Goal: Entertainment & Leisure: Consume media (video, audio)

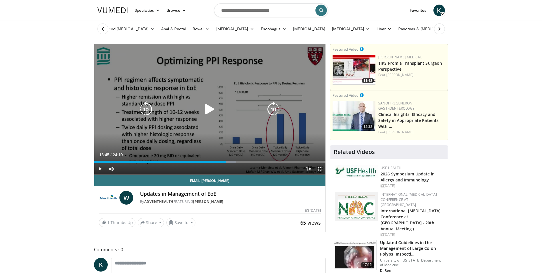
click at [150, 110] on icon "Video Player" at bounding box center [146, 109] width 16 height 16
click at [149, 109] on icon "Video Player" at bounding box center [146, 109] width 16 height 16
click at [210, 113] on icon "Video Player" at bounding box center [210, 109] width 16 height 16
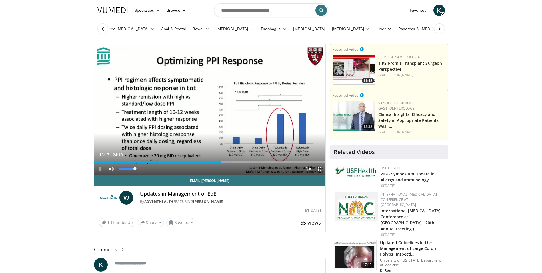
drag, startPoint x: 136, startPoint y: 169, endPoint x: 157, endPoint y: 170, distance: 20.6
click at [157, 170] on div "Current Time 13:17 / Duration 24:10 Pause Skip Backward Skip Forward Mute 100% …" at bounding box center [210, 168] width 232 height 11
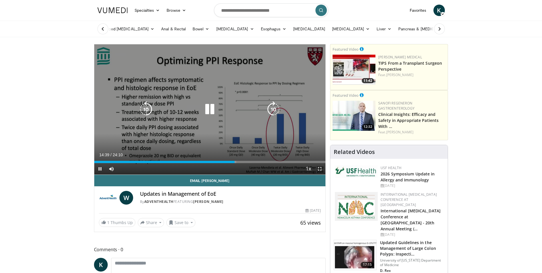
drag, startPoint x: 210, startPoint y: 84, endPoint x: 212, endPoint y: 98, distance: 14.7
click at [212, 85] on div "40 seconds Tap to unmute" at bounding box center [210, 109] width 232 height 130
click at [212, 110] on icon "Video Player" at bounding box center [210, 109] width 16 height 16
click at [208, 110] on icon "Video Player" at bounding box center [210, 109] width 16 height 16
click at [101, 169] on span "Video Player" at bounding box center [99, 168] width 11 height 11
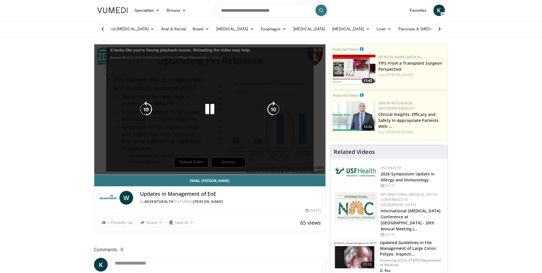
drag, startPoint x: 204, startPoint y: 156, endPoint x: 198, endPoint y: 161, distance: 7.7
click at [203, 156] on div "40 seconds Tap to unmute" at bounding box center [210, 109] width 232 height 130
click at [197, 161] on div "40 seconds Tap to unmute" at bounding box center [210, 109] width 232 height 130
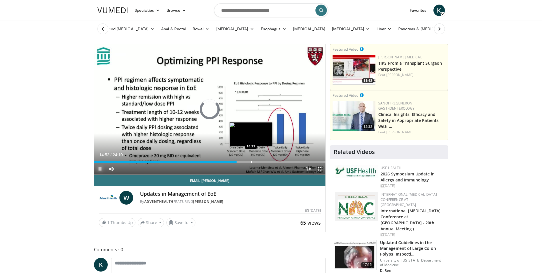
click at [250, 161] on div "Loaded : 0.00% 14:52 16:22" at bounding box center [210, 162] width 232 height 2
click at [246, 161] on div "Progress Bar" at bounding box center [246, 162] width 1 height 2
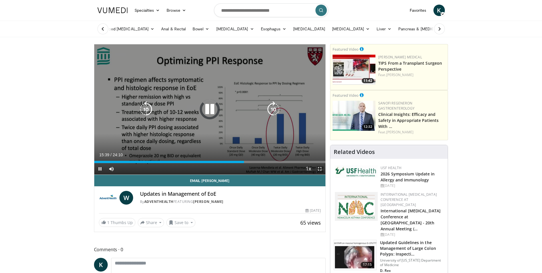
click at [270, 104] on icon "Video Player" at bounding box center [274, 109] width 16 height 16
click at [273, 106] on icon "Video Player" at bounding box center [274, 109] width 16 height 16
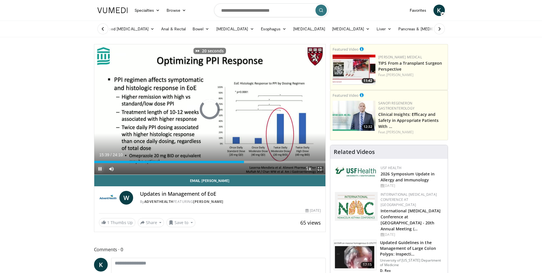
click at [99, 168] on span "Video Player" at bounding box center [99, 168] width 11 height 11
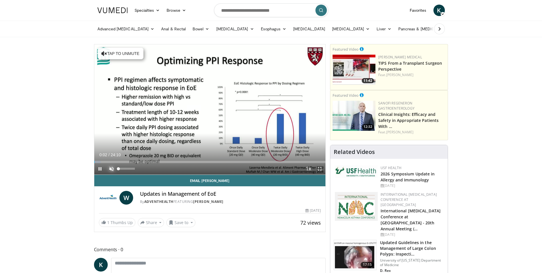
drag, startPoint x: 111, startPoint y: 168, endPoint x: 139, endPoint y: 167, distance: 28.0
click at [111, 168] on span "Video Player" at bounding box center [111, 168] width 11 height 11
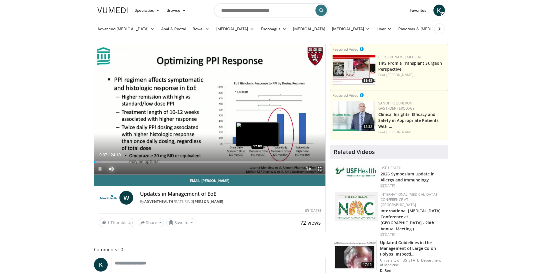
click at [258, 160] on div "Loaded : 3.42% 00:07 17:03" at bounding box center [210, 159] width 232 height 5
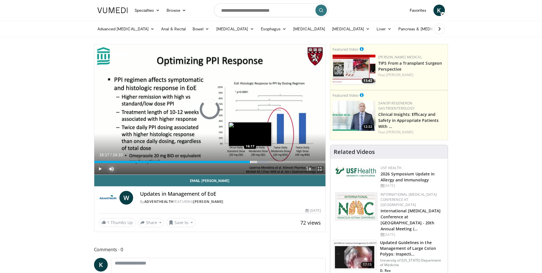
click at [250, 162] on div "Progress Bar" at bounding box center [250, 162] width 1 height 2
click at [246, 161] on div "Progress Bar" at bounding box center [246, 162] width 1 height 2
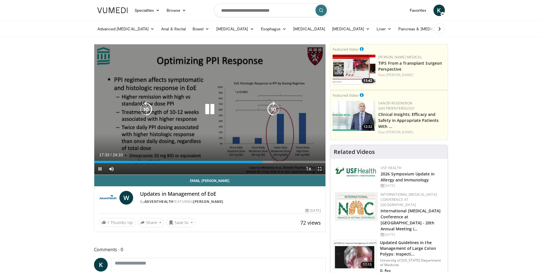
click at [210, 109] on icon "Video Player" at bounding box center [210, 109] width 16 height 16
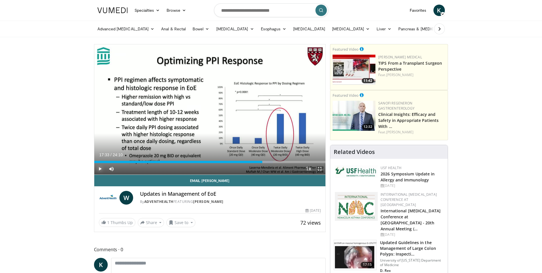
click at [101, 168] on span "Video Player" at bounding box center [99, 168] width 11 height 11
click at [270, 162] on div "Progress Bar" at bounding box center [270, 162] width 1 height 2
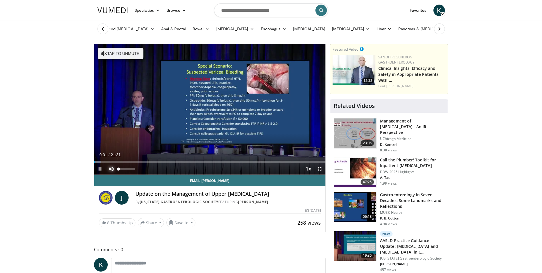
click at [110, 159] on span "Video Player" at bounding box center [111, 168] width 11 height 11
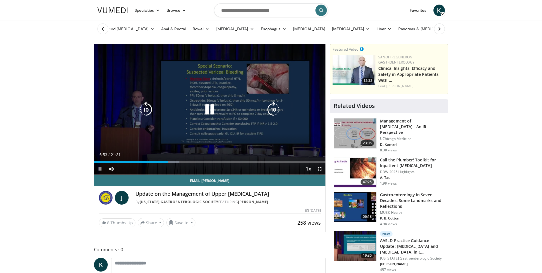
click at [211, 109] on icon "Video Player" at bounding box center [210, 109] width 16 height 16
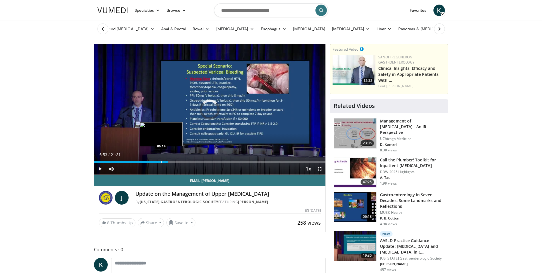
click at [161, 159] on div "Progress Bar" at bounding box center [161, 162] width 1 height 2
click at [151, 159] on div "Progress Bar" at bounding box center [151, 162] width 1 height 2
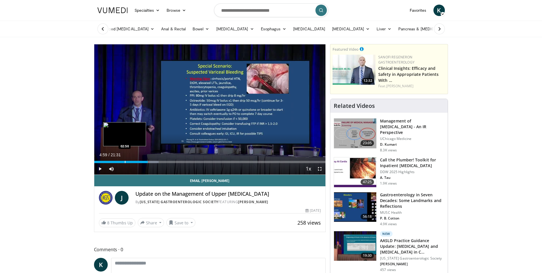
click at [125, 159] on div "Progress Bar" at bounding box center [125, 162] width 1 height 2
click at [118, 159] on div "Progress Bar" at bounding box center [118, 162] width 1 height 2
